Goal: Task Accomplishment & Management: Manage account settings

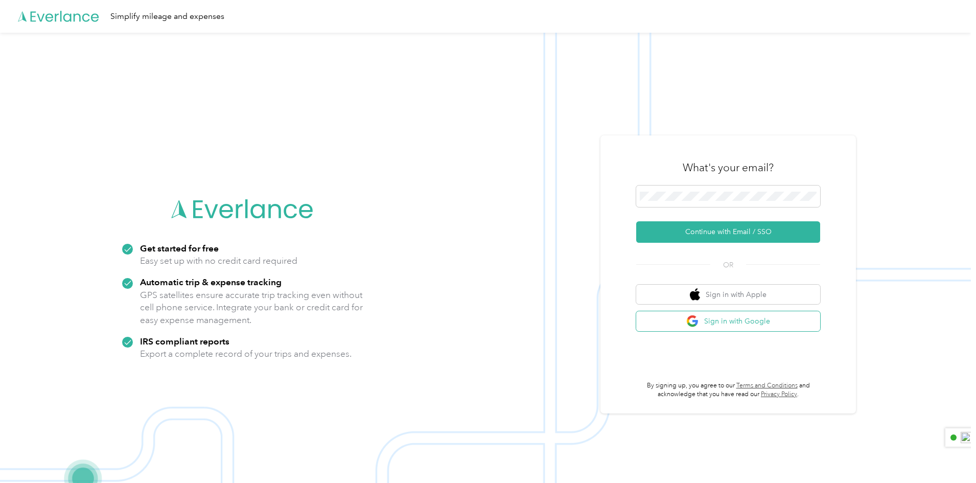
click at [719, 322] on button "Sign in with Google" at bounding box center [728, 321] width 184 height 20
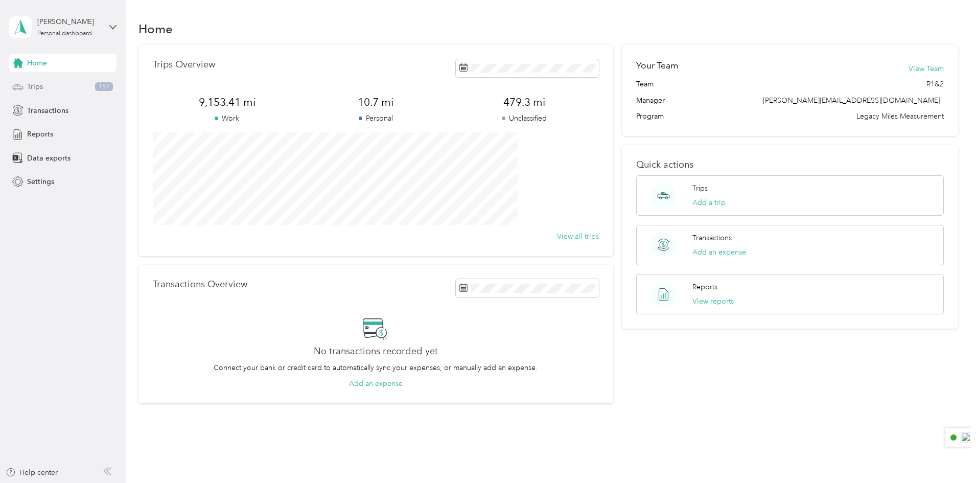
click at [25, 84] on div "Trips 157" at bounding box center [62, 87] width 107 height 18
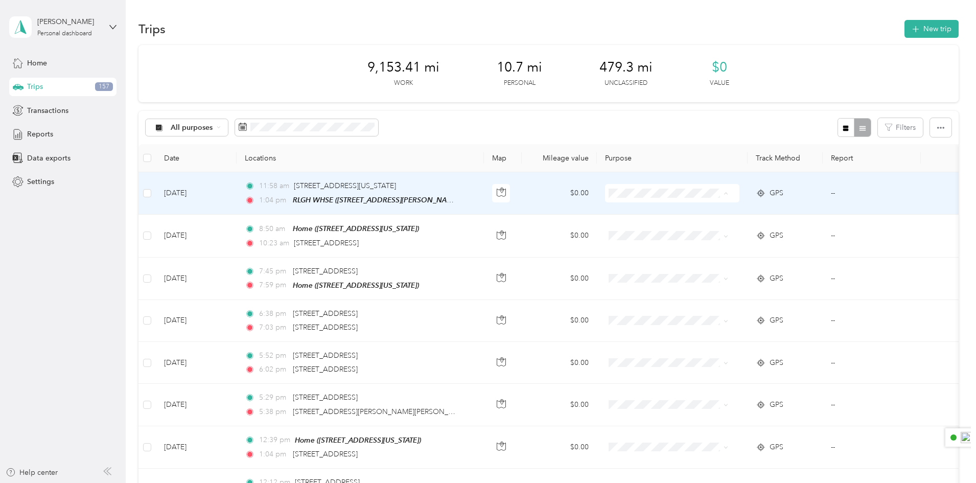
click at [689, 280] on span "Warehouse" at bounding box center [730, 283] width 111 height 11
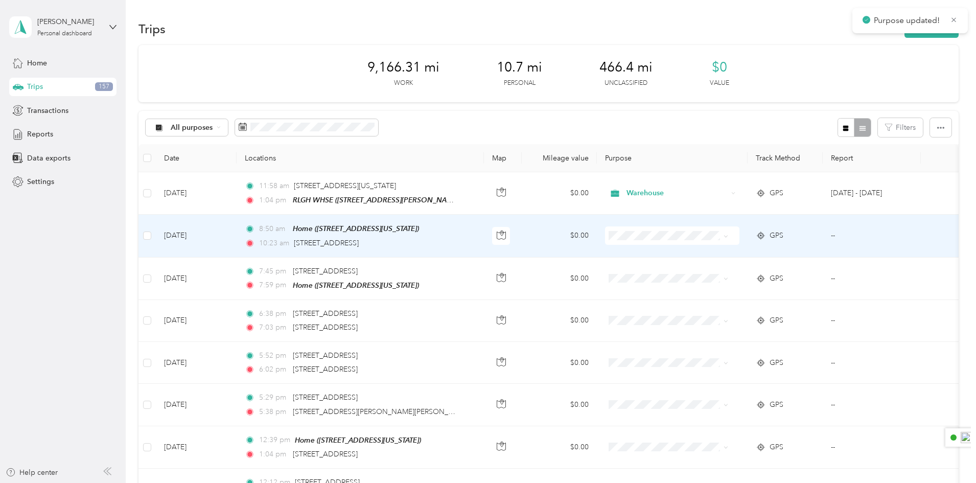
click at [682, 268] on span "Store Visit" at bounding box center [730, 272] width 111 height 11
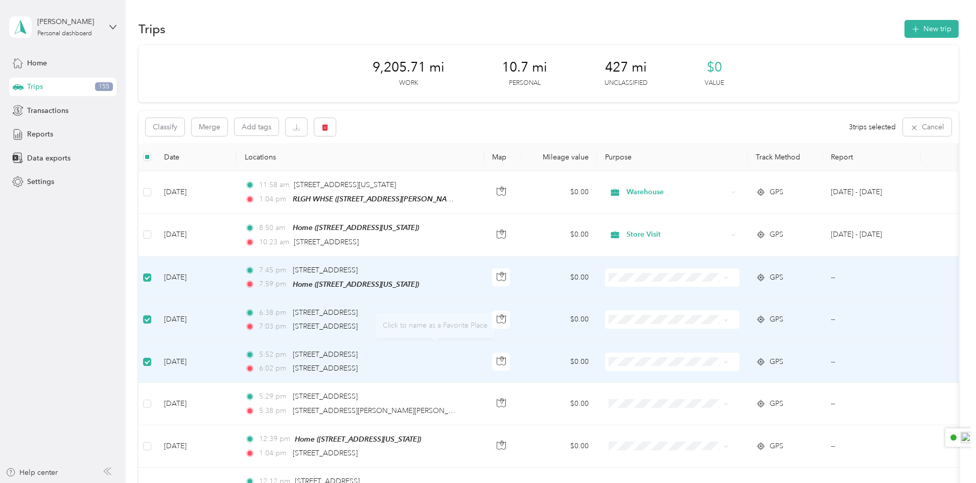
scroll to position [153, 0]
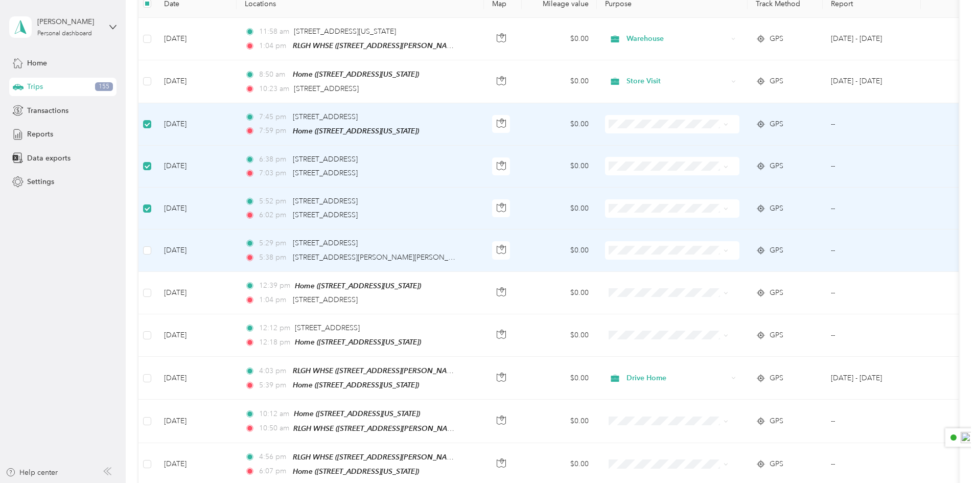
click at [156, 247] on td at bounding box center [146, 250] width 17 height 42
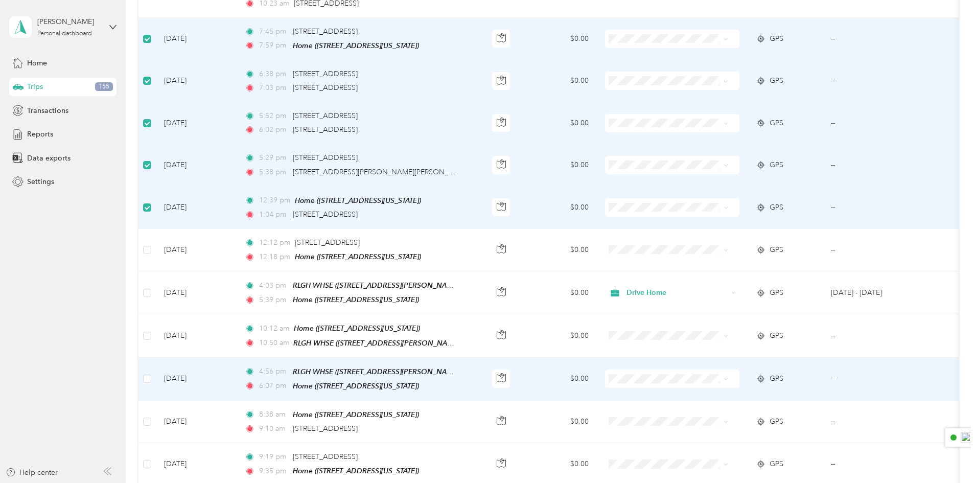
scroll to position [51, 0]
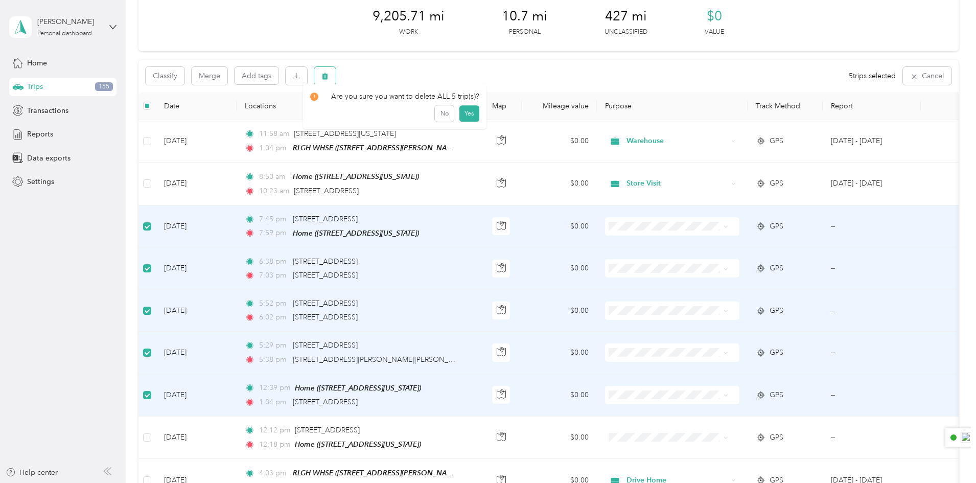
click at [328, 76] on icon "button" at bounding box center [325, 76] width 6 height 7
click at [471, 119] on button "Yes" at bounding box center [469, 118] width 20 height 16
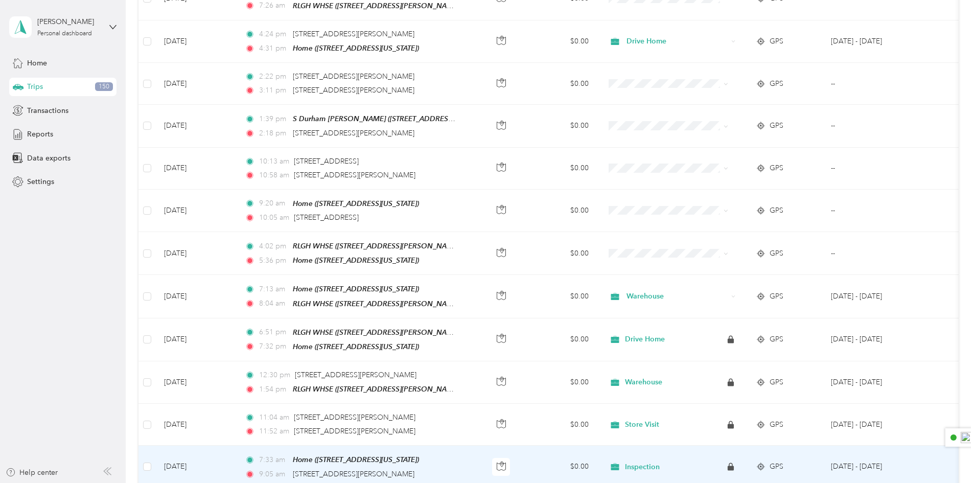
scroll to position [613, 0]
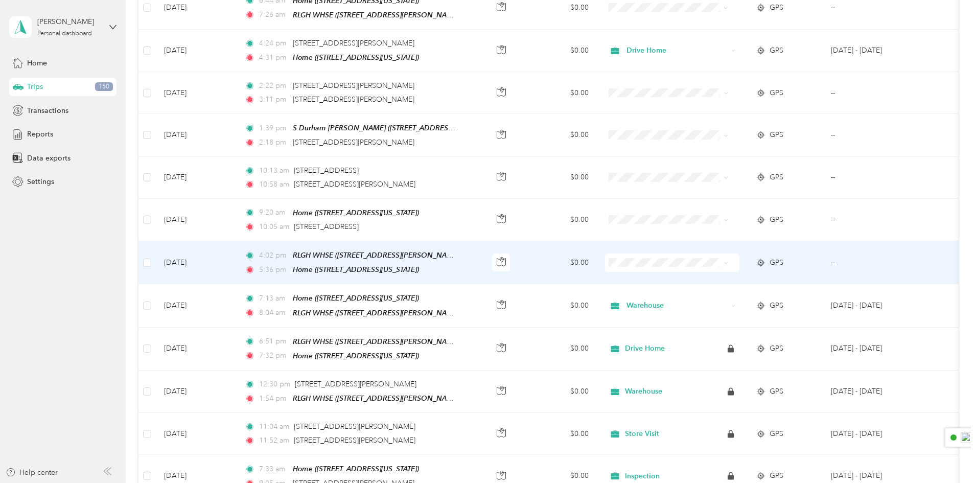
click at [687, 270] on span "Drive Home" at bounding box center [730, 266] width 111 height 11
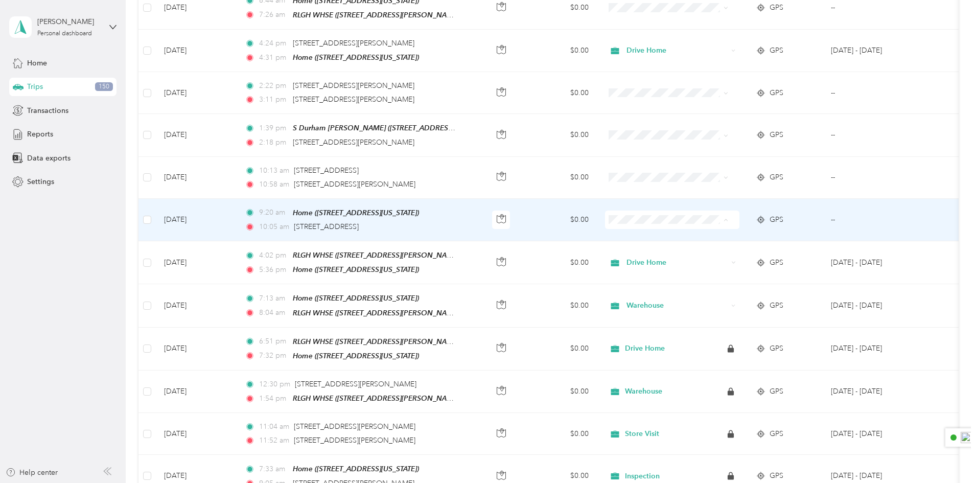
click at [698, 266] on span "Inspection" at bounding box center [730, 265] width 111 height 11
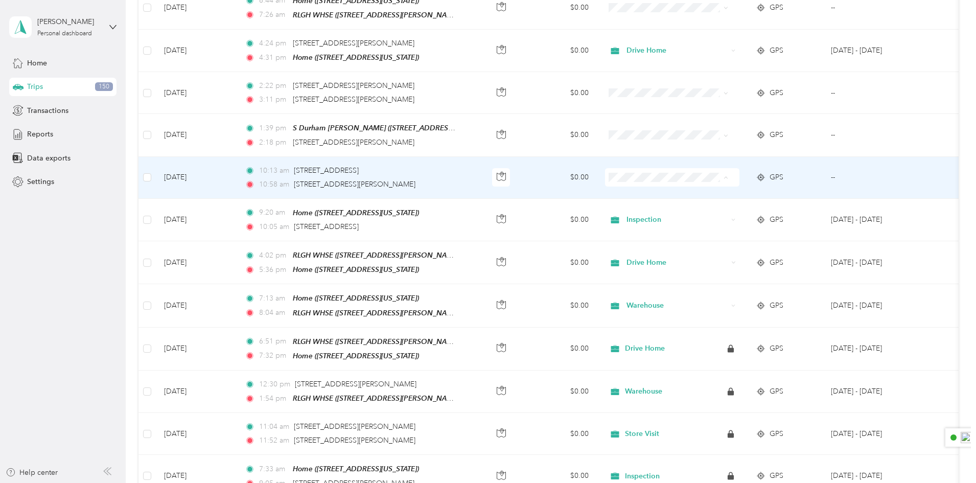
click at [686, 223] on span "Inspection" at bounding box center [730, 223] width 111 height 11
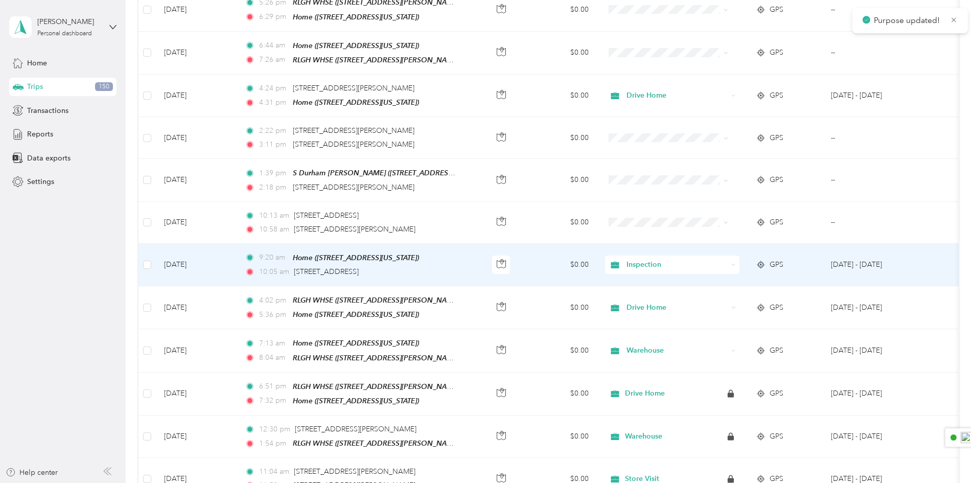
scroll to position [562, 0]
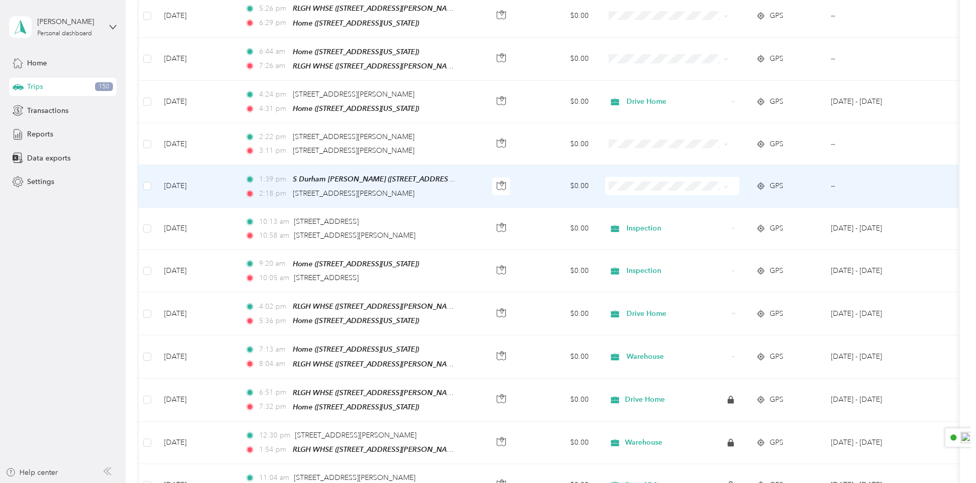
click at [684, 214] on span "Store Visit" at bounding box center [730, 211] width 111 height 11
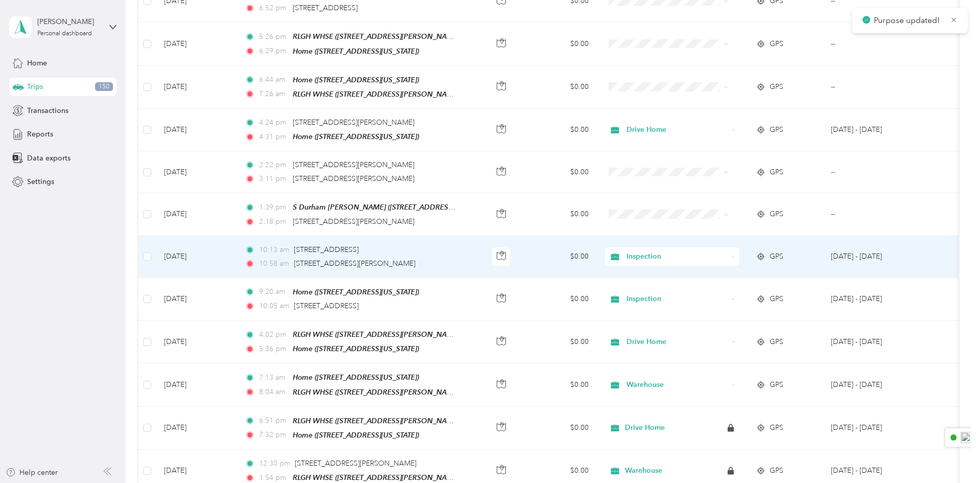
scroll to position [511, 0]
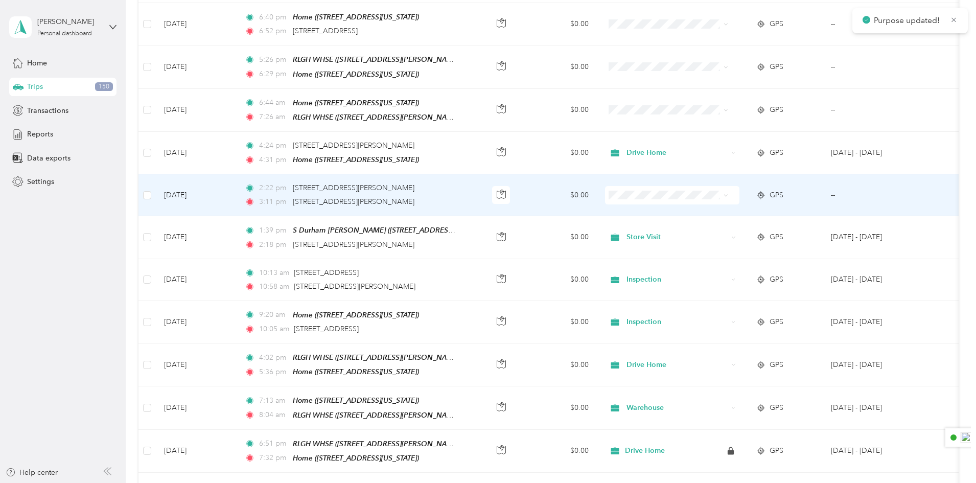
click at [677, 223] on span "Store Visit" at bounding box center [730, 219] width 111 height 11
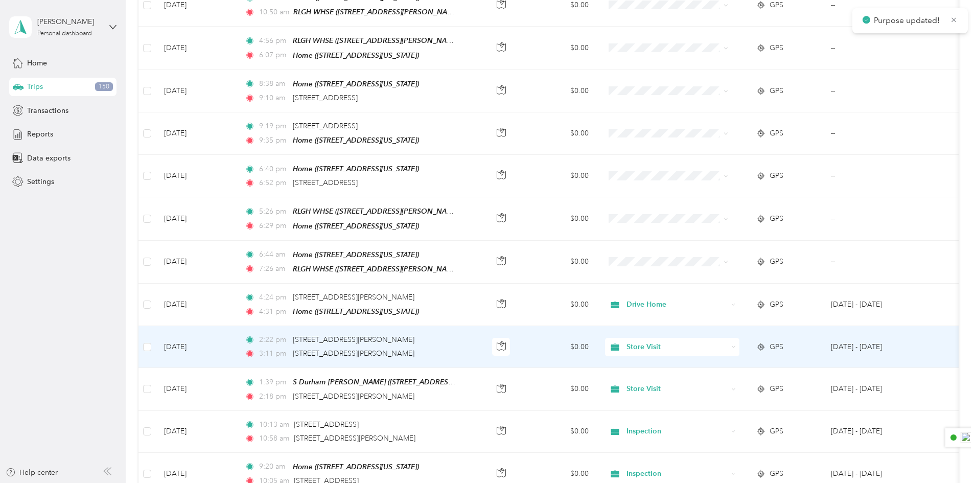
scroll to position [358, 0]
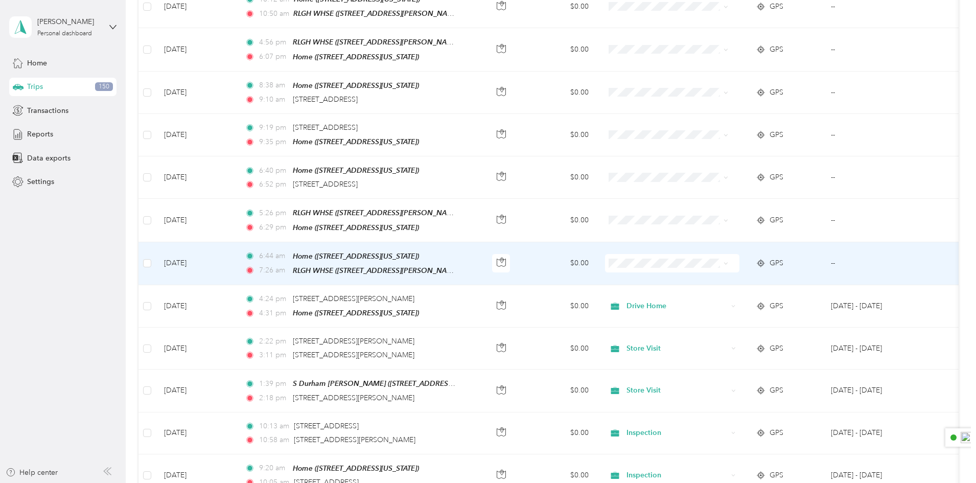
click at [680, 345] on span "Warehouse" at bounding box center [730, 342] width 111 height 11
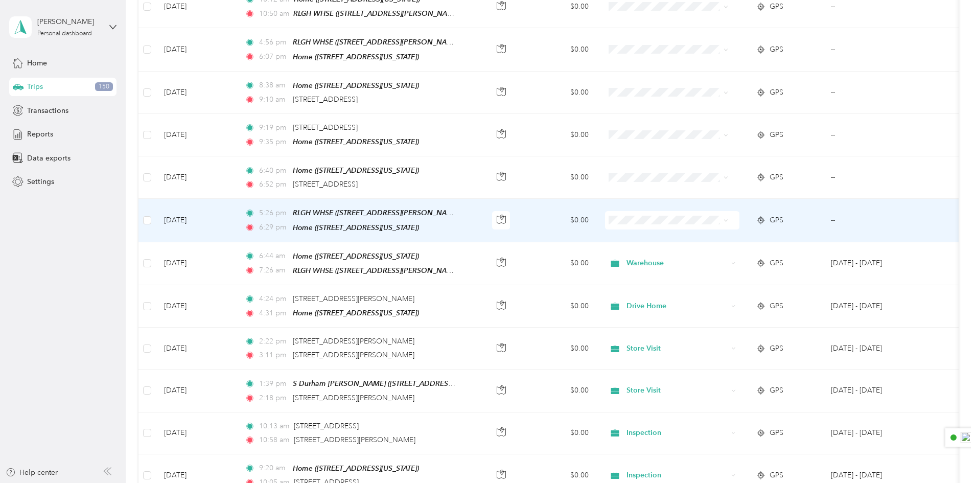
click at [688, 231] on span "Drive Home" at bounding box center [730, 232] width 111 height 11
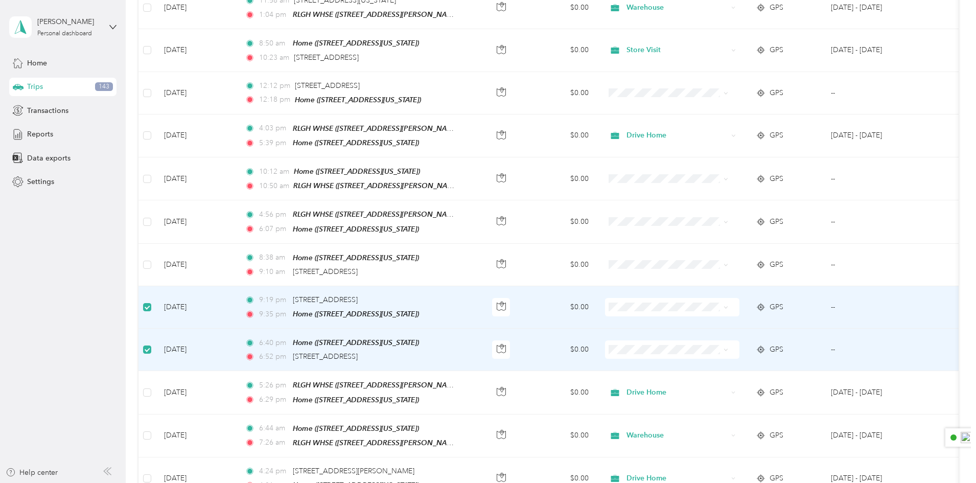
scroll to position [50, 0]
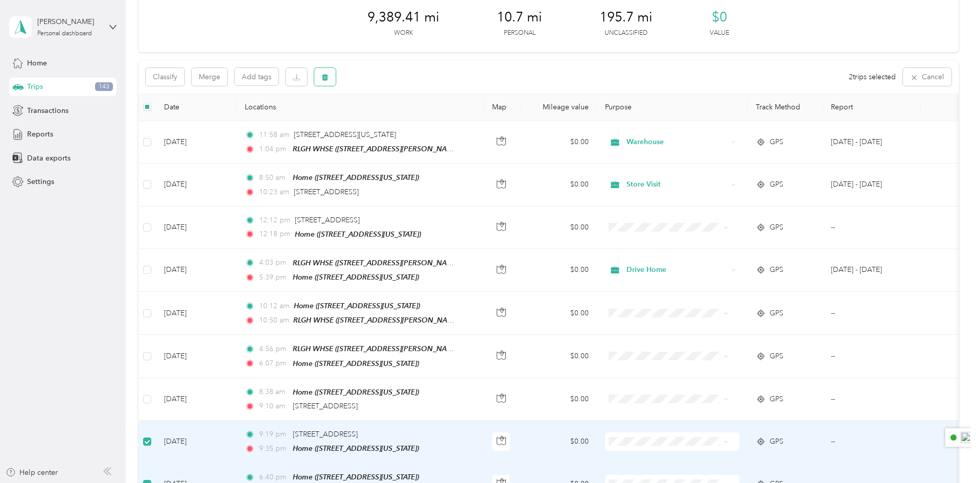
click at [328, 80] on icon "button" at bounding box center [325, 77] width 6 height 7
click at [469, 121] on button "Yes" at bounding box center [469, 119] width 20 height 16
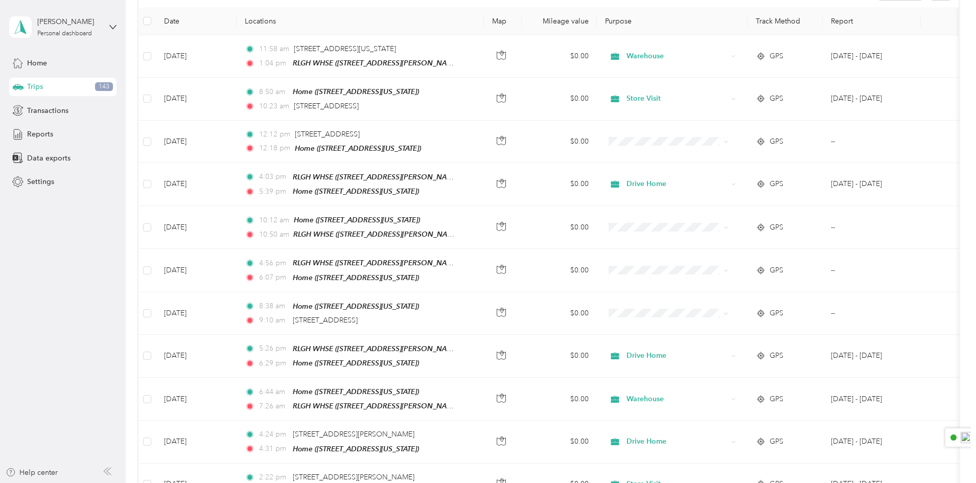
scroll to position [203, 0]
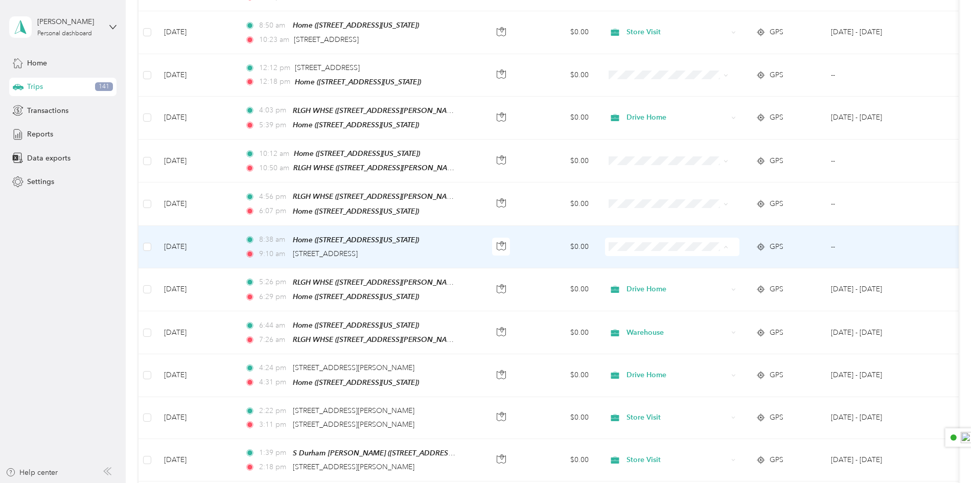
click at [683, 299] on span "Inspection" at bounding box center [730, 296] width 111 height 11
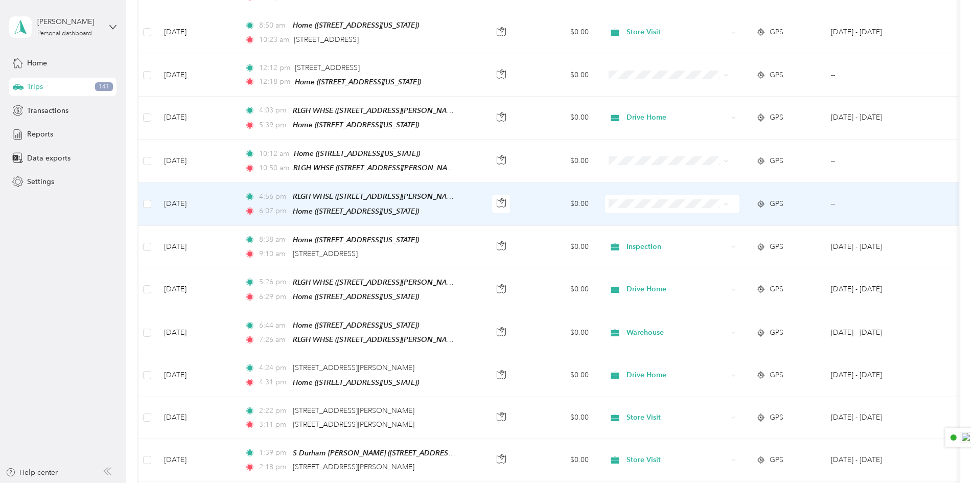
click at [690, 217] on span "Drive Home" at bounding box center [730, 219] width 111 height 11
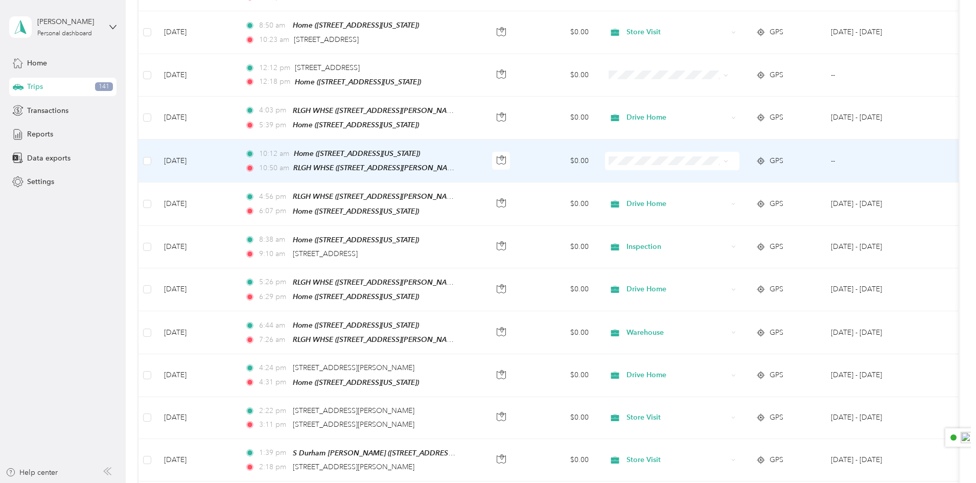
click at [690, 248] on span "Warehouse" at bounding box center [730, 244] width 111 height 11
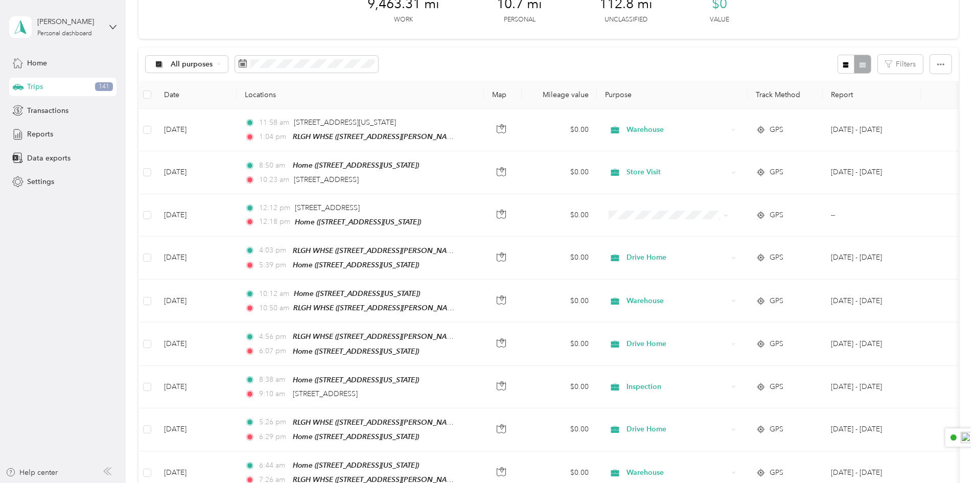
scroll to position [50, 0]
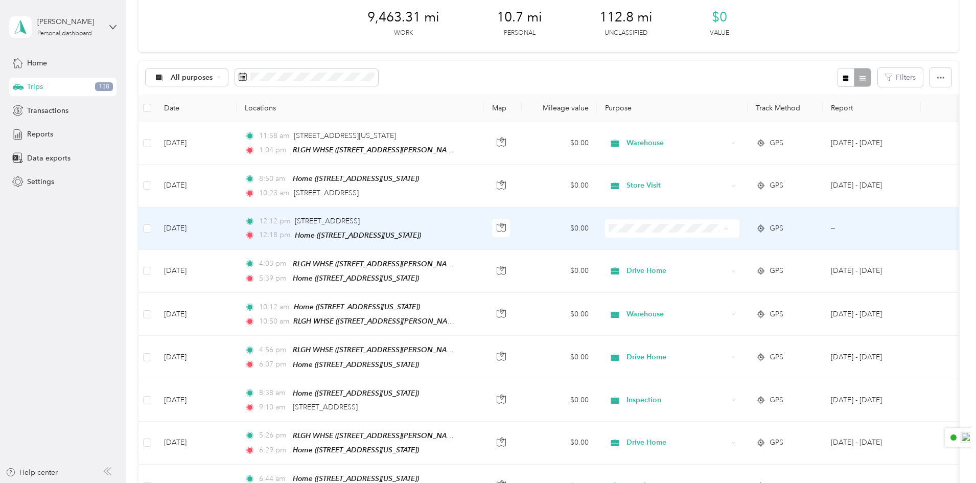
click at [695, 278] on span "Inspection" at bounding box center [730, 281] width 111 height 11
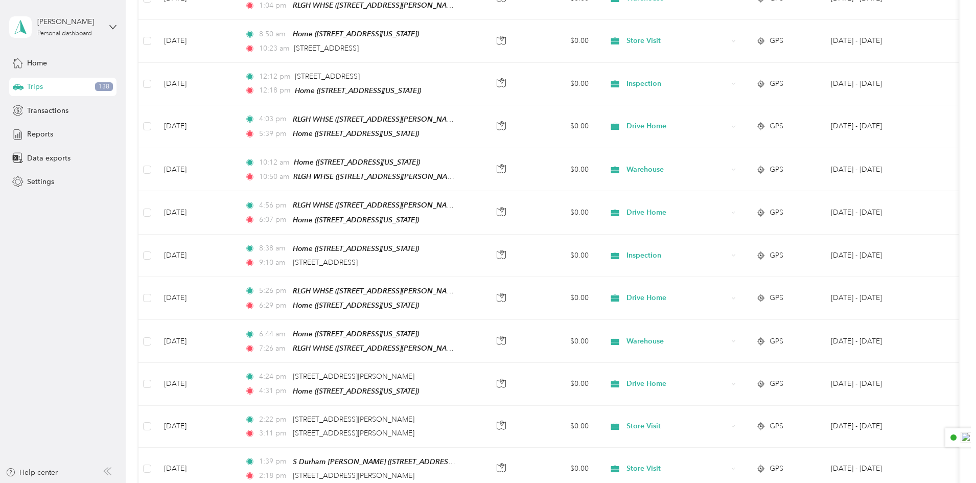
scroll to position [0, 0]
